Goal: Task Accomplishment & Management: Use online tool/utility

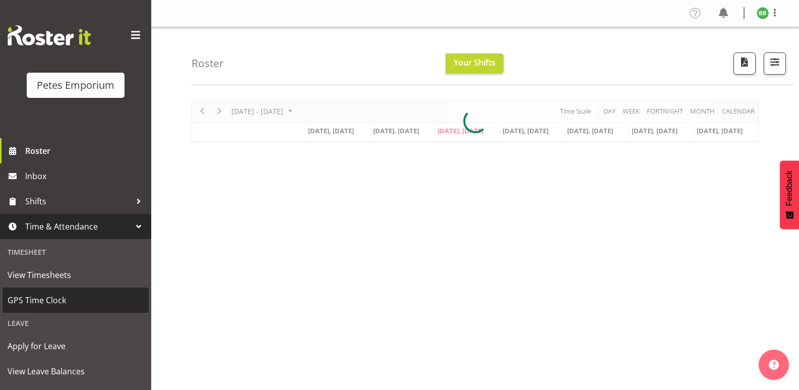
click at [63, 305] on span "GPS Time Clock" at bounding box center [76, 299] width 136 height 15
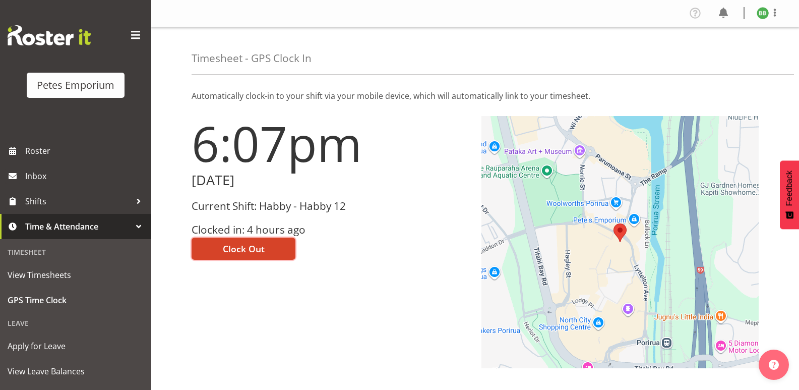
click at [251, 250] on span "Clock Out" at bounding box center [244, 248] width 42 height 13
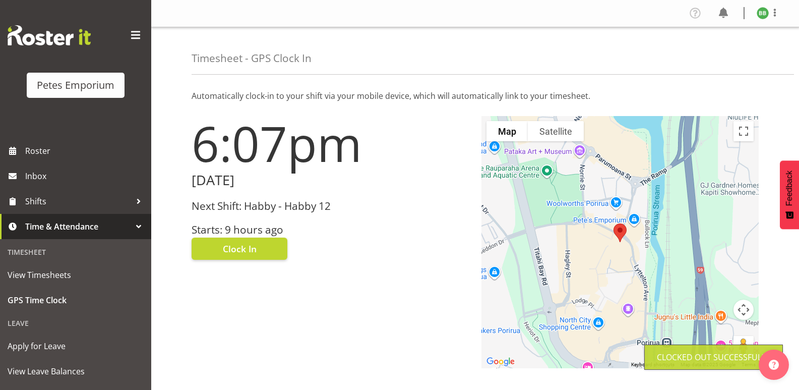
click at [763, 16] on img at bounding box center [763, 13] width 12 height 12
click at [725, 53] on link "Log Out" at bounding box center [732, 53] width 97 height 18
